Goal: Find specific page/section: Locate a particular part of the current website

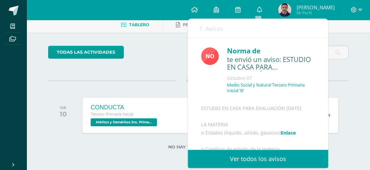
scroll to position [77, 0]
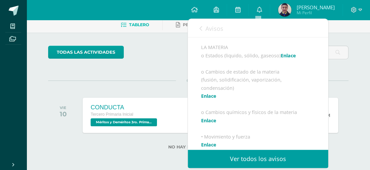
click at [282, 59] on link "Enlace" at bounding box center [287, 55] width 15 height 6
click at [291, 59] on link "Enlace" at bounding box center [287, 55] width 15 height 6
click at [209, 99] on link "Enlace" at bounding box center [208, 96] width 15 height 6
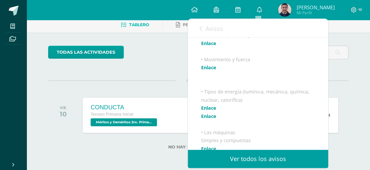
click at [205, 46] on link "Enlace" at bounding box center [208, 43] width 15 height 6
click at [211, 71] on link "Enlace" at bounding box center [208, 67] width 15 height 6
click at [204, 118] on div "ESTUDIO EN CASA PARA EVALUACIÓN [DATE] LA MATERIA o Estados (liquido, sólido, g…" at bounding box center [258, 96] width 114 height 292
click at [204, 111] on link "Enlace" at bounding box center [208, 108] width 15 height 6
click at [212, 119] on link "Enlace" at bounding box center [208, 116] width 15 height 6
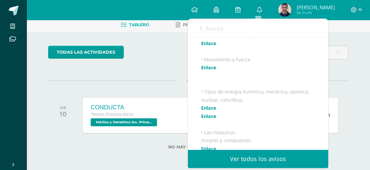
scroll to position [232, 0]
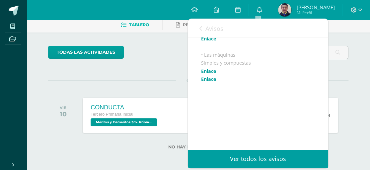
click at [214, 74] on link "Enlace" at bounding box center [208, 71] width 15 height 6
click at [209, 82] on link "Enlace" at bounding box center [208, 79] width 15 height 6
